Goal: Communication & Community: Share content

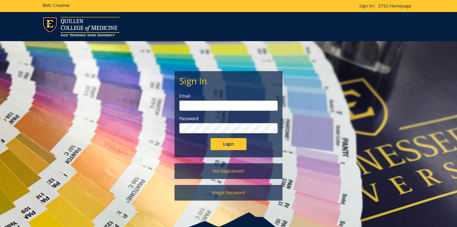
type input "[PERSON_NAME][EMAIL_ADDRESS][DOMAIN_NAME]"
click at [231, 143] on input "Login" at bounding box center [229, 144] width 36 height 12
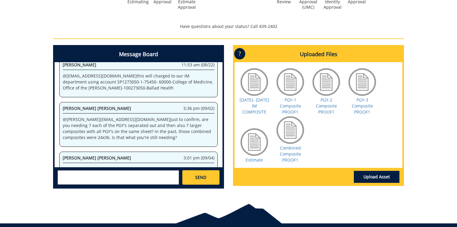
scroll to position [254, 0]
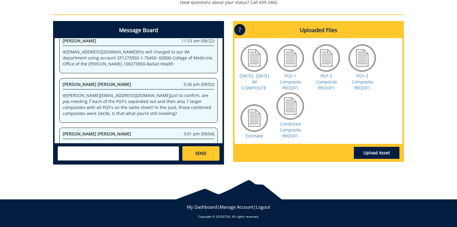
click at [74, 150] on textarea at bounding box center [119, 153] width 122 height 14
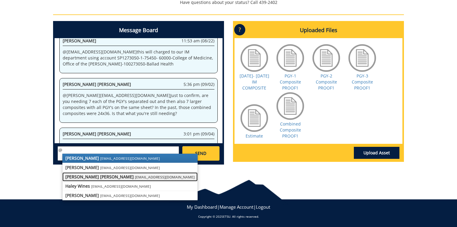
click at [135, 175] on small "[EMAIL_ADDRESS][DOMAIN_NAME]" at bounding box center [165, 176] width 60 height 5
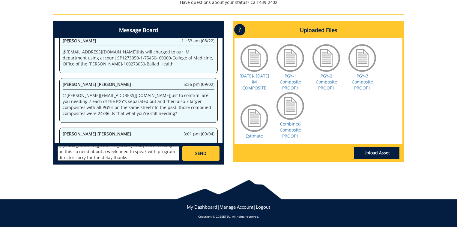
scroll to position [11, 0]
type textarea "@[EMAIL_ADDRESS][DOMAIN_NAME] may have a change on this so need about a week ne…"
click at [206, 148] on link "SEND" at bounding box center [200, 153] width 37 height 14
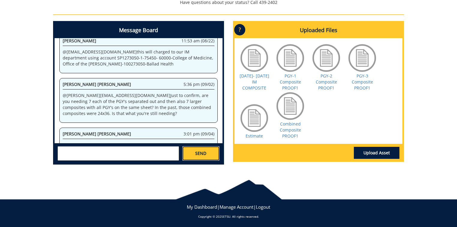
scroll to position [0, 0]
